Goal: Task Accomplishment & Management: Complete application form

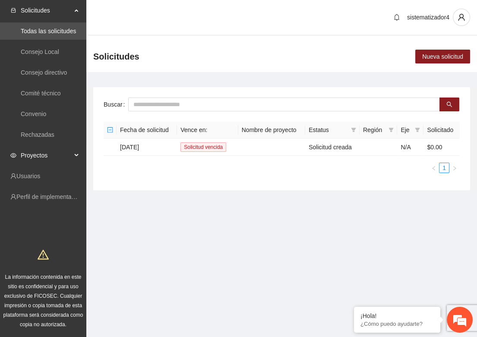
click at [42, 156] on span "Proyectos" at bounding box center [46, 155] width 51 height 17
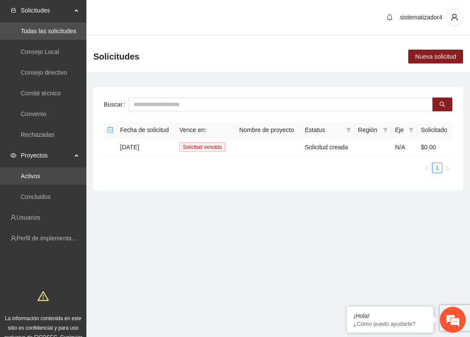
click at [35, 177] on link "Activos" at bounding box center [30, 176] width 19 height 7
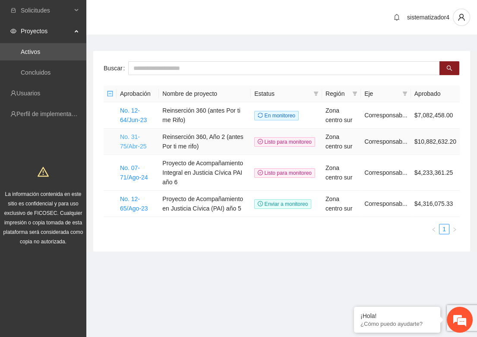
click at [135, 143] on link "No. 31-75/Abr-25" at bounding box center [133, 141] width 26 height 16
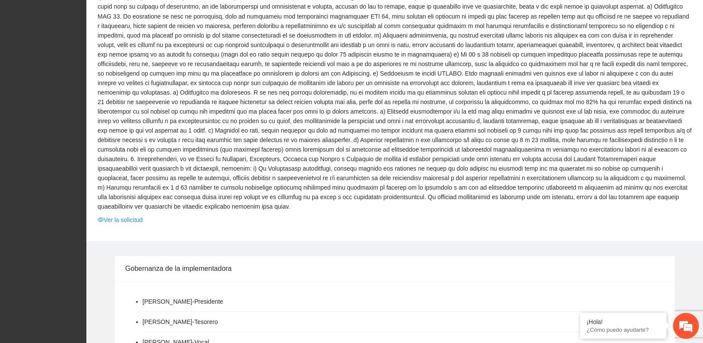
scroll to position [772, 0]
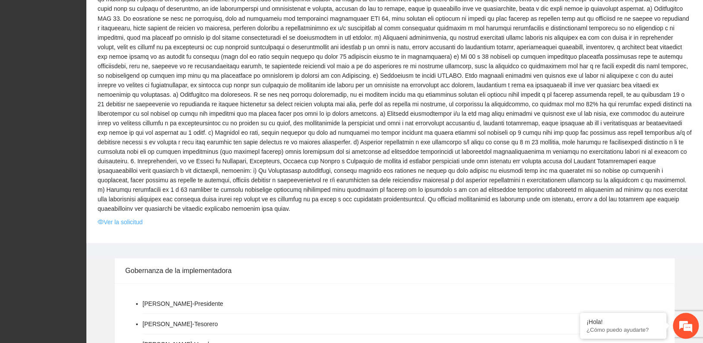
click at [114, 217] on link "Ver la solicitud" at bounding box center [120, 222] width 45 height 10
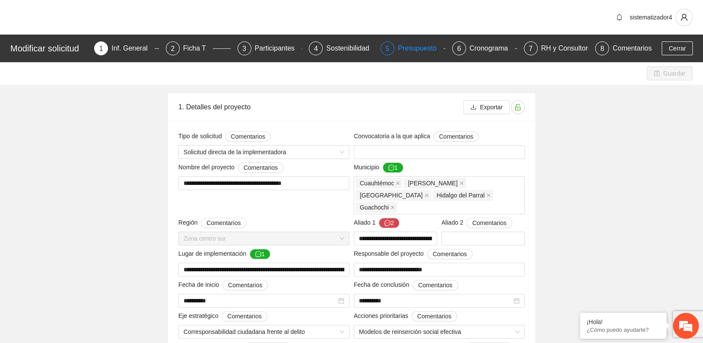
click at [406, 48] on div "Presupuesto" at bounding box center [421, 48] width 46 height 14
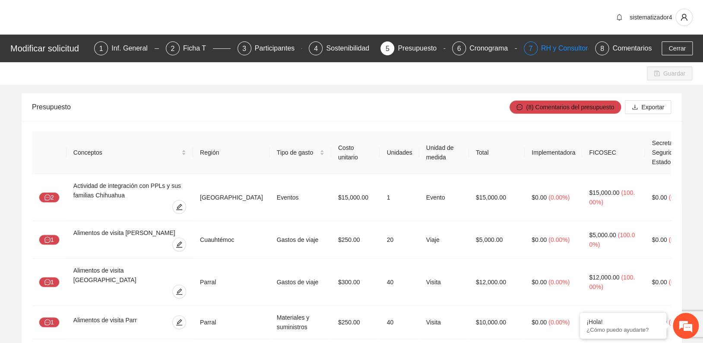
click at [477, 43] on div "RH y Consultores" at bounding box center [571, 48] width 61 height 14
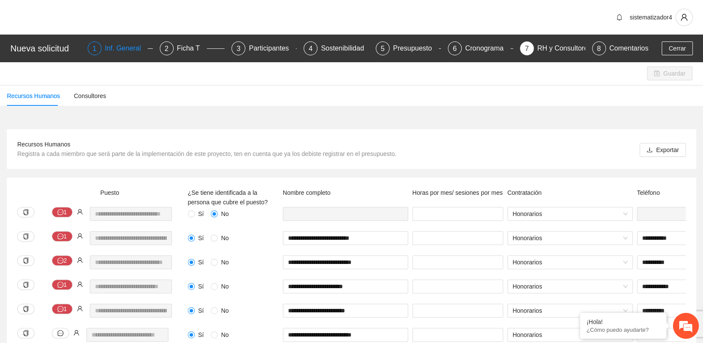
click at [124, 51] on div "Inf. General" at bounding box center [126, 48] width 43 height 14
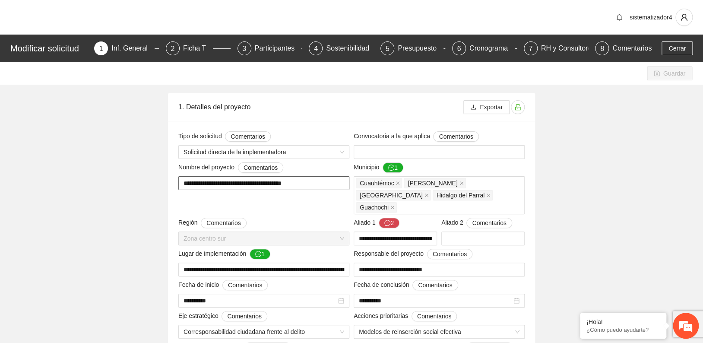
drag, startPoint x: 184, startPoint y: 182, endPoint x: 326, endPoint y: 190, distance: 141.9
click at [326, 190] on div "**********" at bounding box center [263, 188] width 175 height 52
drag, startPoint x: 701, startPoint y: 17, endPoint x: 703, endPoint y: 32, distance: 14.4
click at [477, 32] on html "**********" at bounding box center [351, 171] width 703 height 343
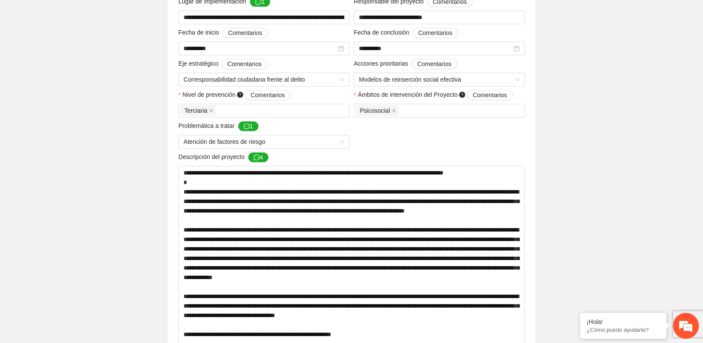
scroll to position [236, 0]
